Goal: Task Accomplishment & Management: Use online tool/utility

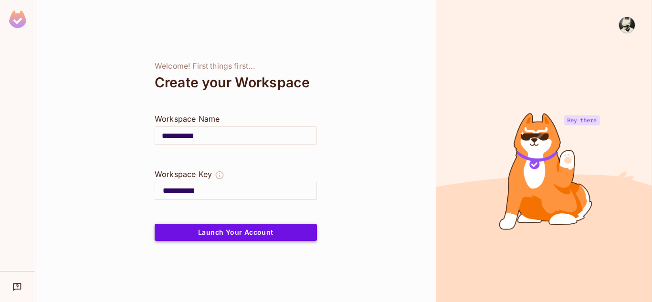
click at [192, 227] on button "Launch Your Account" at bounding box center [236, 232] width 162 height 17
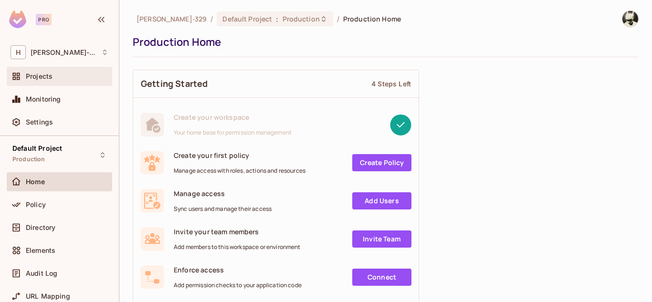
click at [61, 74] on div "Projects" at bounding box center [67, 77] width 83 height 8
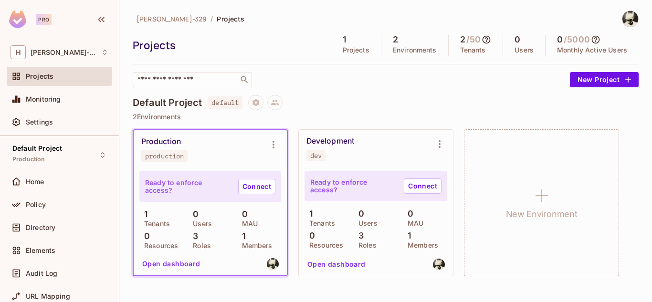
click at [345, 44] on div "1 Projects" at bounding box center [356, 45] width 50 height 21
click at [342, 108] on div "Default Project default" at bounding box center [386, 102] width 506 height 15
click at [349, 148] on div "Development dev" at bounding box center [368, 149] width 124 height 25
click at [329, 263] on button "Open dashboard" at bounding box center [337, 264] width 66 height 15
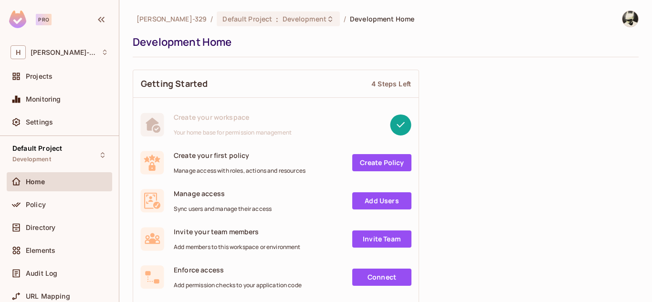
click at [385, 201] on link "Add Users" at bounding box center [381, 200] width 59 height 17
